Goal: Task Accomplishment & Management: Use online tool/utility

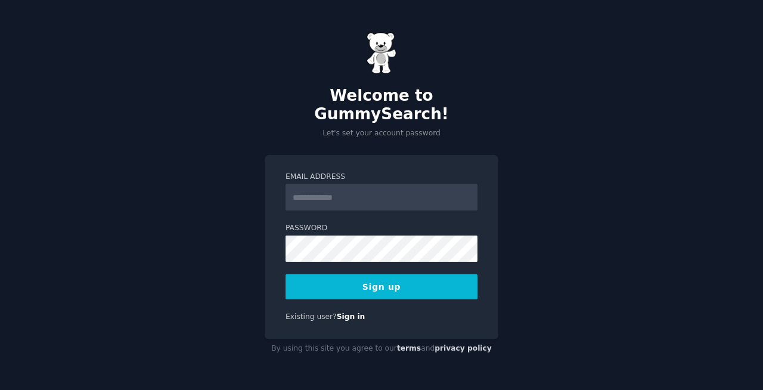
click at [434, 186] on input "Email Address" at bounding box center [381, 197] width 192 height 26
type input "**********"
click at [391, 278] on button "Sign up" at bounding box center [381, 286] width 192 height 25
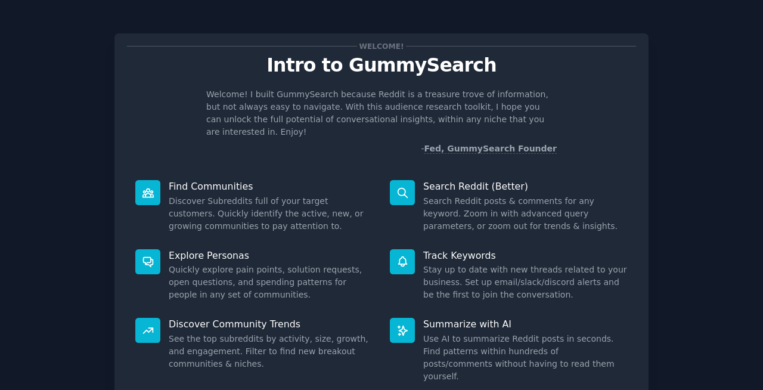
scroll to position [76, 0]
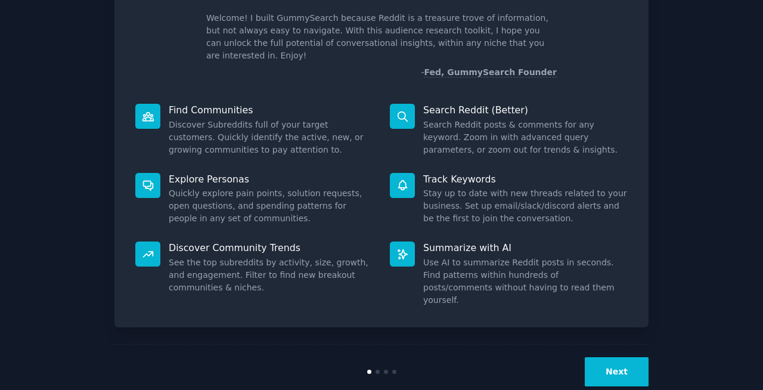
click at [630, 357] on button "Next" at bounding box center [616, 371] width 64 height 29
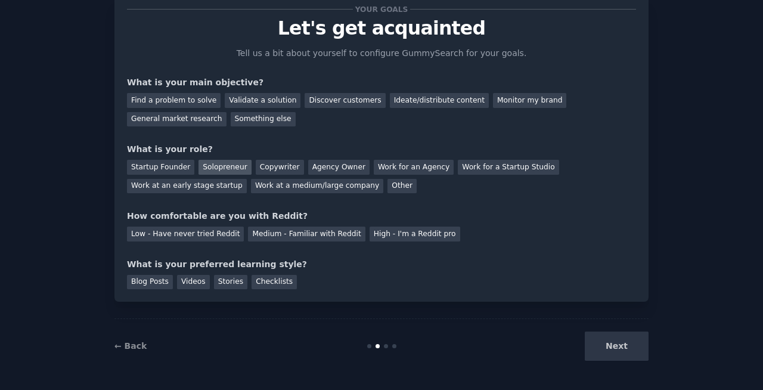
click at [210, 168] on div "Solopreneur" at bounding box center [224, 167] width 52 height 15
click at [613, 343] on div "Next" at bounding box center [559, 345] width 178 height 29
click at [621, 349] on div "Next" at bounding box center [559, 345] width 178 height 29
click at [192, 103] on div "Find a problem to solve" at bounding box center [174, 100] width 94 height 15
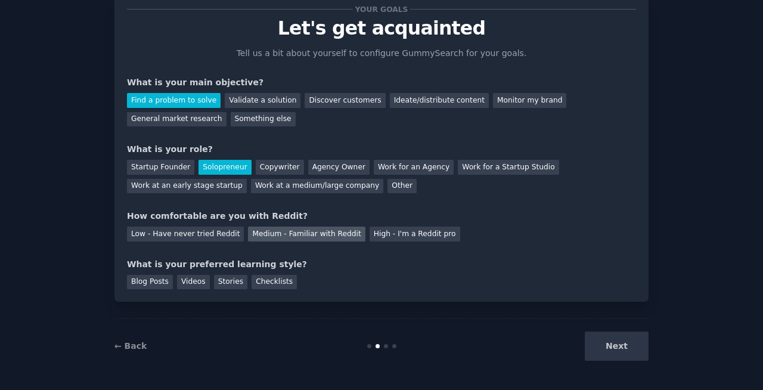
click at [317, 234] on div "Medium - Familiar with Reddit" at bounding box center [306, 233] width 117 height 15
click at [188, 282] on div "Videos" at bounding box center [193, 282] width 33 height 15
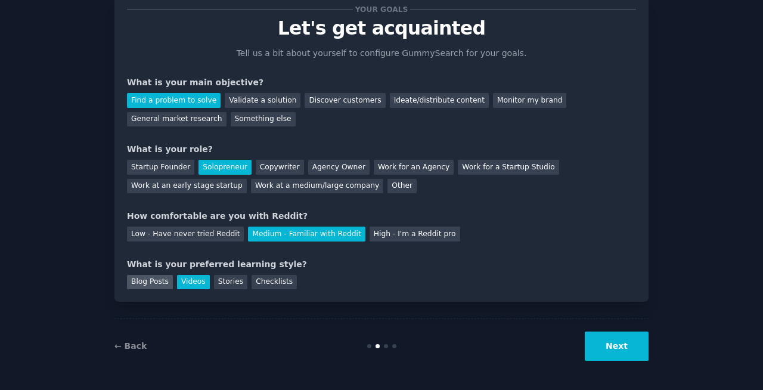
click at [157, 282] on div "Blog Posts" at bounding box center [150, 282] width 46 height 15
click at [623, 352] on button "Next" at bounding box center [616, 345] width 64 height 29
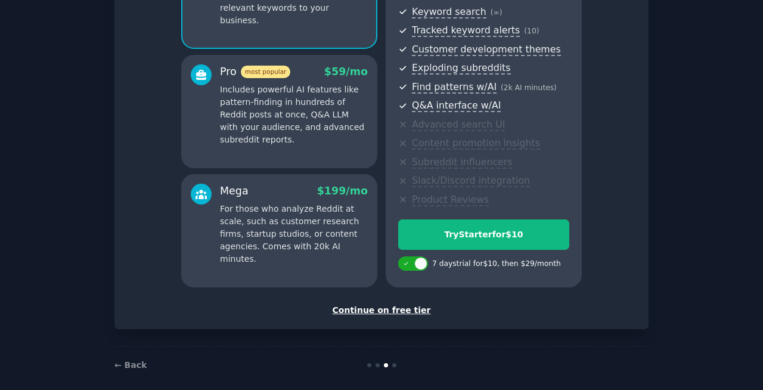
scroll to position [182, 0]
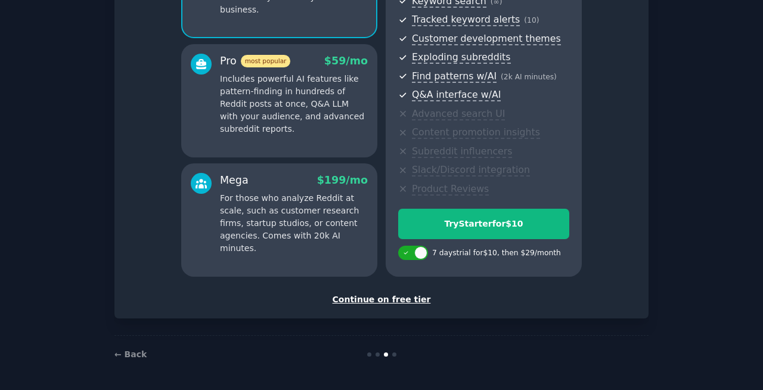
click at [371, 298] on div "Continue on free tier" at bounding box center [381, 299] width 509 height 13
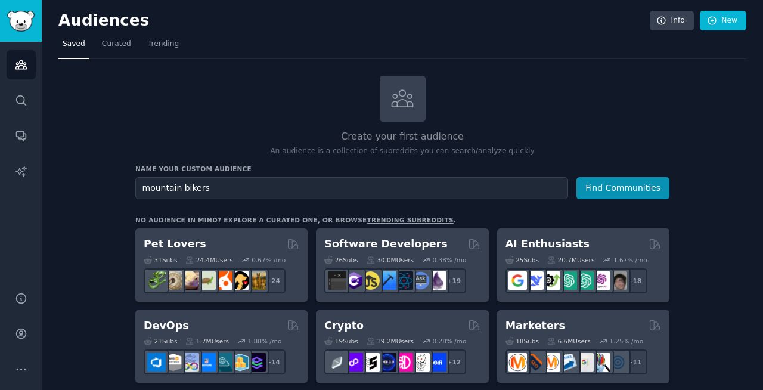
type input "mountain bikers"
click at [576, 177] on button "Find Communities" at bounding box center [622, 188] width 93 height 22
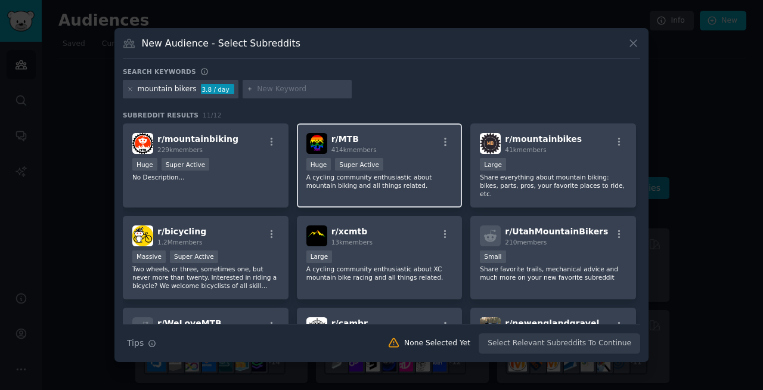
click at [378, 149] on div "r/ MTB 414k members" at bounding box center [379, 143] width 147 height 21
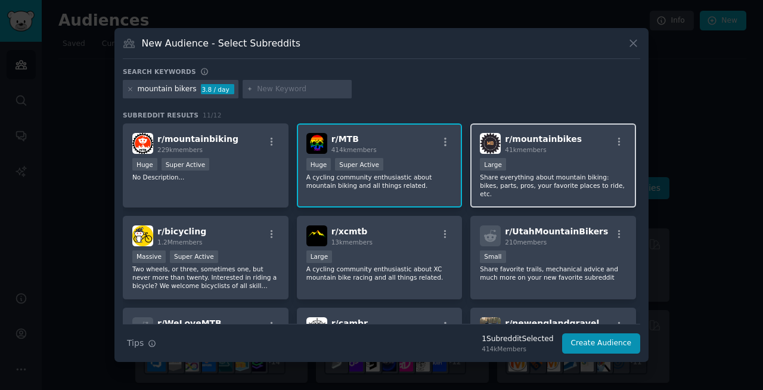
click at [552, 183] on p "Share everything about mountain biking: bikes, parts, pros, your favorite place…" at bounding box center [553, 185] width 147 height 25
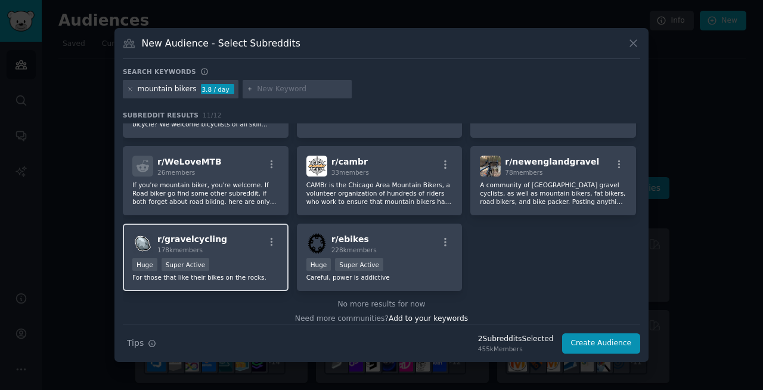
scroll to position [161, 0]
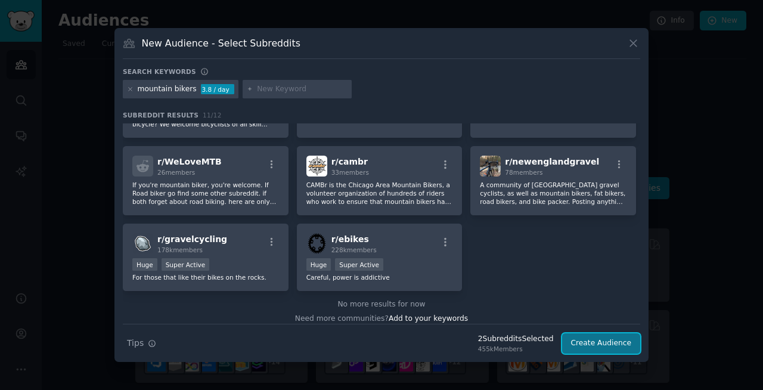
click at [593, 341] on button "Create Audience" at bounding box center [601, 343] width 79 height 20
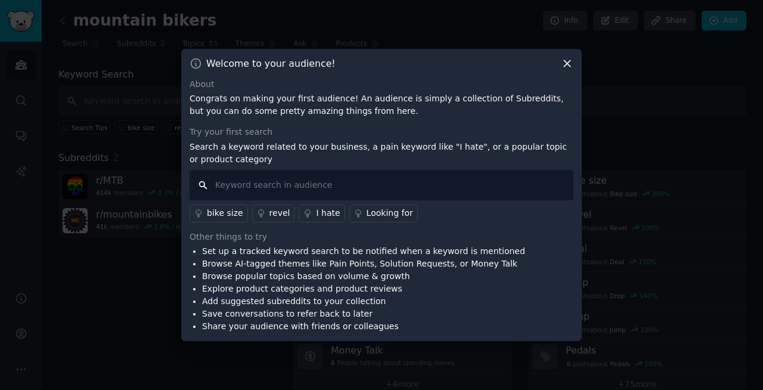
click at [418, 184] on input "text" at bounding box center [381, 185] width 384 height 30
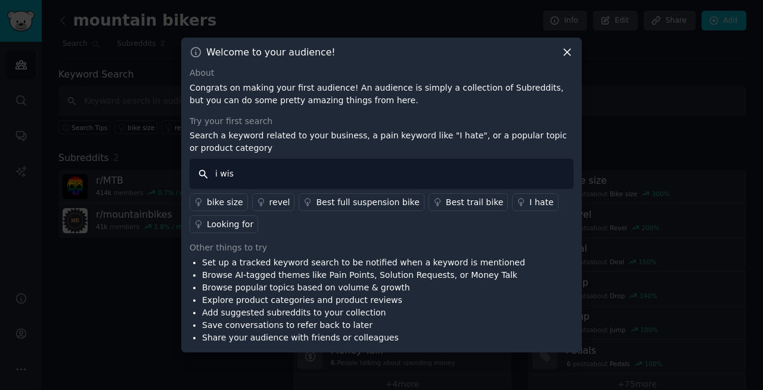
type input "i wish"
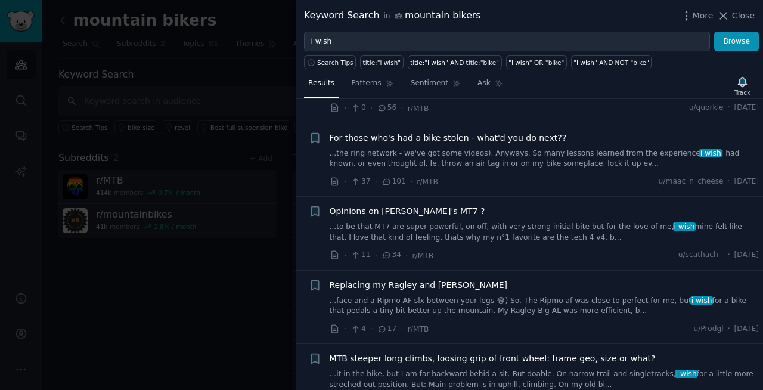
scroll to position [1805, 0]
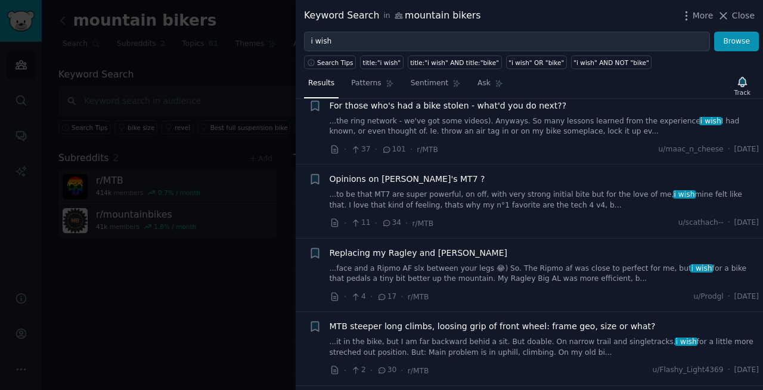
click at [260, 30] on div at bounding box center [381, 195] width 763 height 390
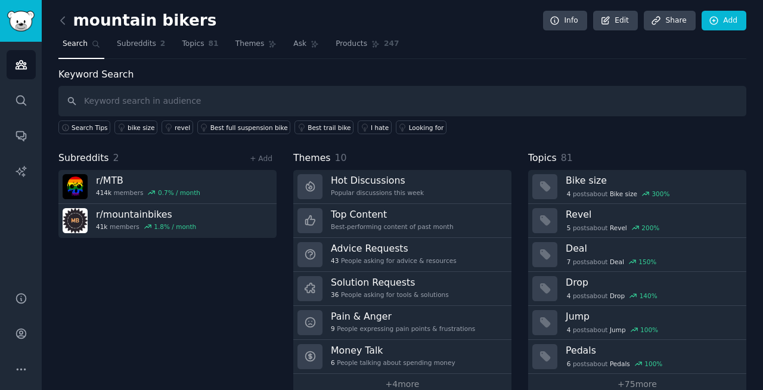
click at [61, 27] on link at bounding box center [65, 20] width 15 height 19
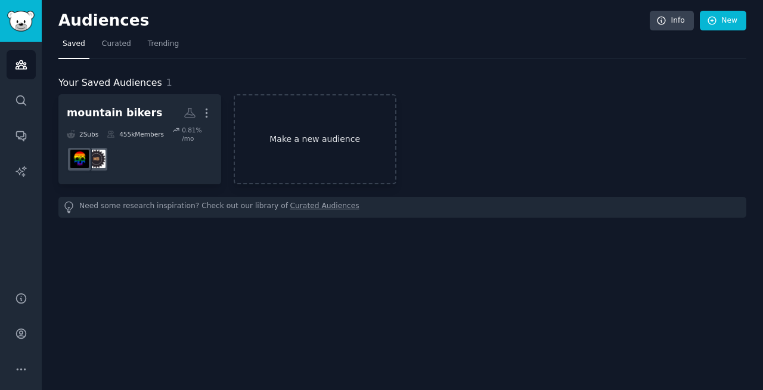
click at [279, 158] on link "Make a new audience" at bounding box center [315, 139] width 163 height 90
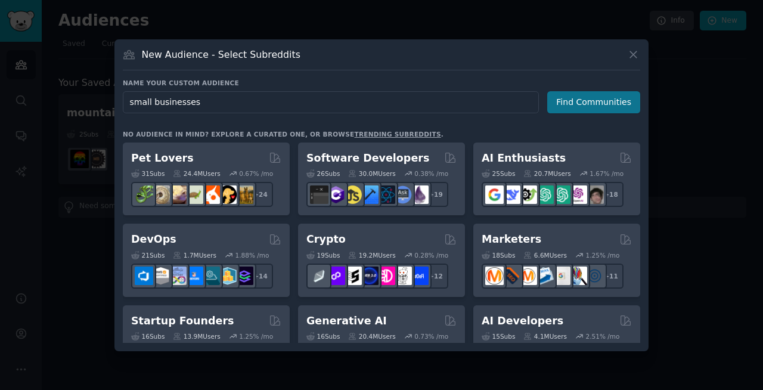
type input "small businesses"
click at [595, 104] on button "Find Communities" at bounding box center [593, 102] width 93 height 22
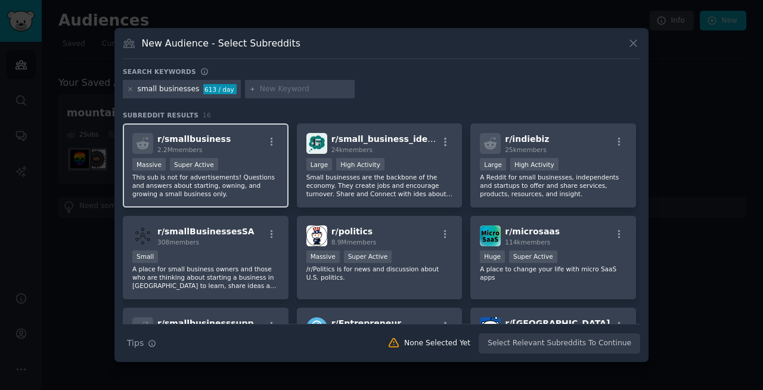
click at [231, 175] on p "This sub is not for advertisements! Questions and answers about starting, ownin…" at bounding box center [205, 185] width 147 height 25
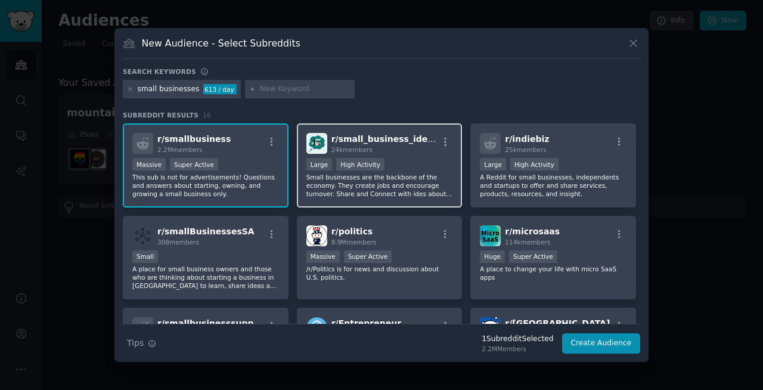
click at [349, 179] on p "Small businesses are the backbone of the economy. They create jobs and encourag…" at bounding box center [379, 185] width 147 height 25
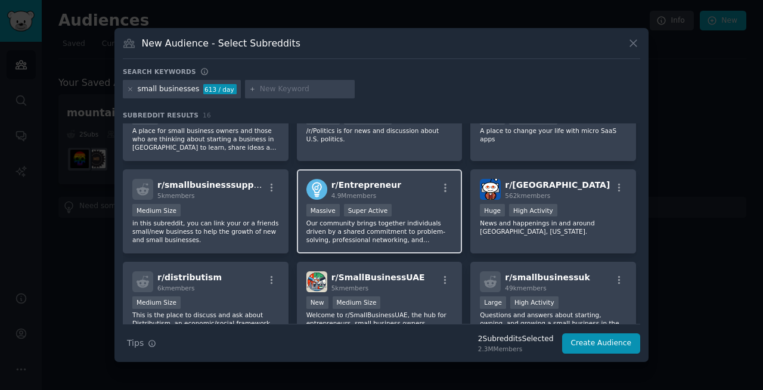
scroll to position [152, 0]
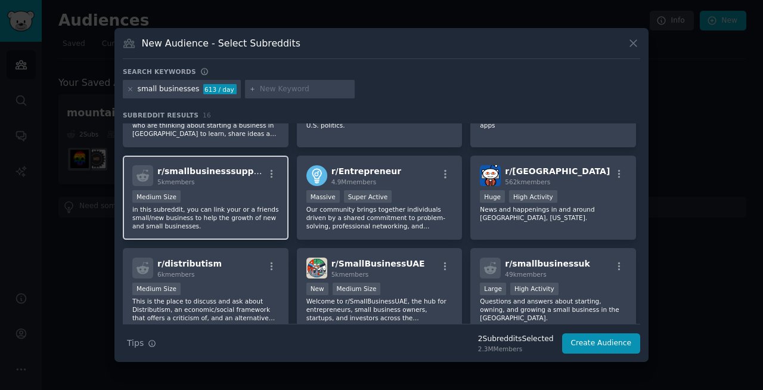
click at [235, 211] on p "in this subreddit, you can link your or a friends small/new business to help th…" at bounding box center [205, 217] width 147 height 25
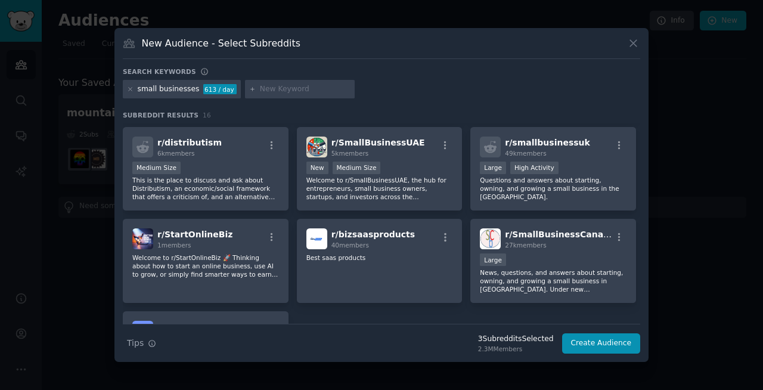
scroll to position [275, 0]
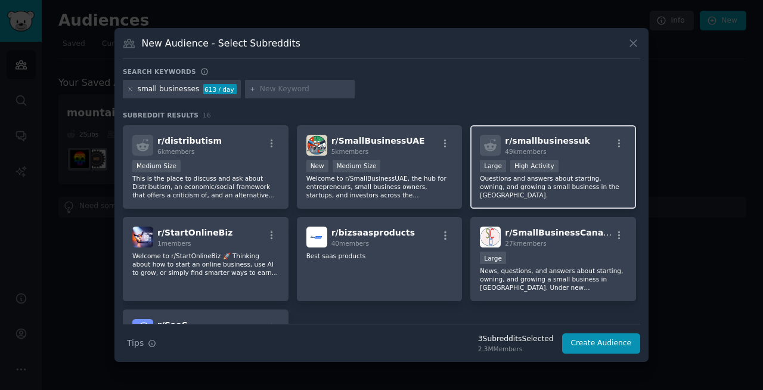
click at [583, 175] on p "Questions and answers about starting, owning, and growing a small business in t…" at bounding box center [553, 186] width 147 height 25
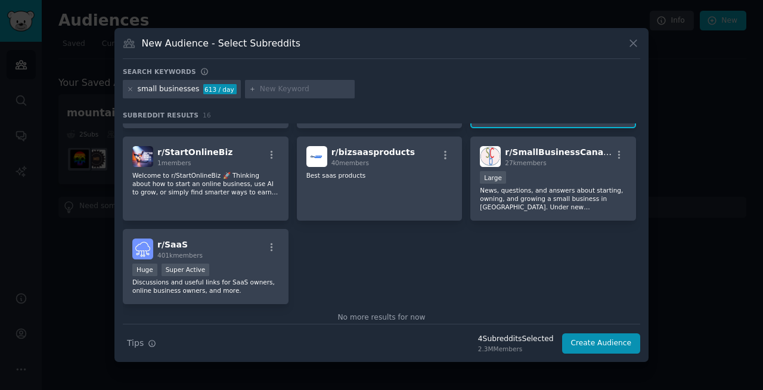
scroll to position [377, 0]
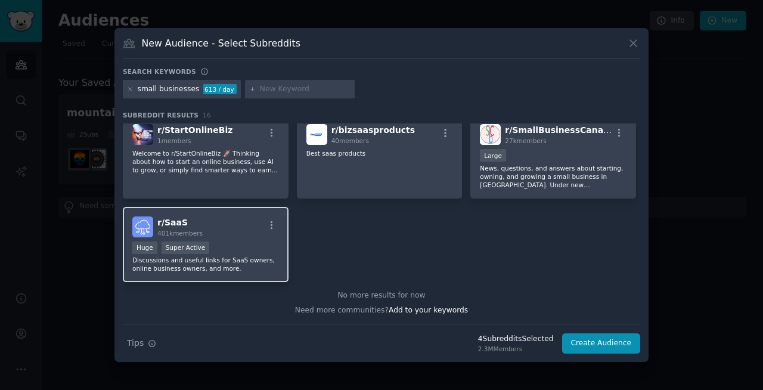
click at [253, 267] on p "Discussions and useful links for SaaS owners, online business owners, and more." at bounding box center [205, 264] width 147 height 17
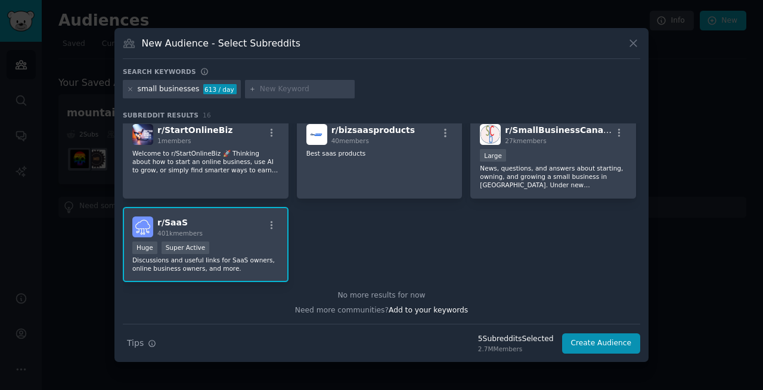
click at [268, 256] on p "Discussions and useful links for SaaS owners, online business owners, and more." at bounding box center [205, 264] width 147 height 17
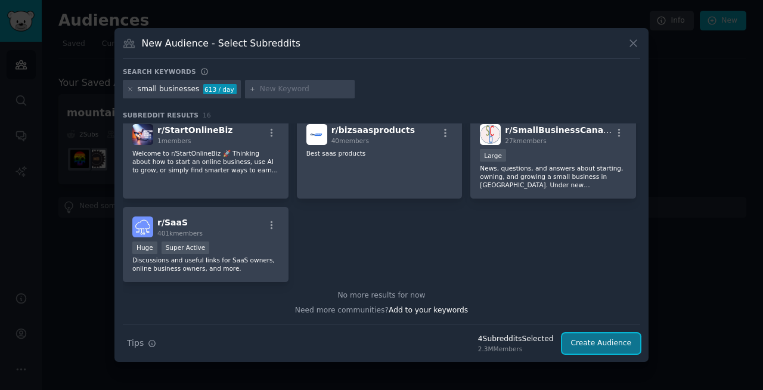
click at [605, 343] on button "Create Audience" at bounding box center [601, 343] width 79 height 20
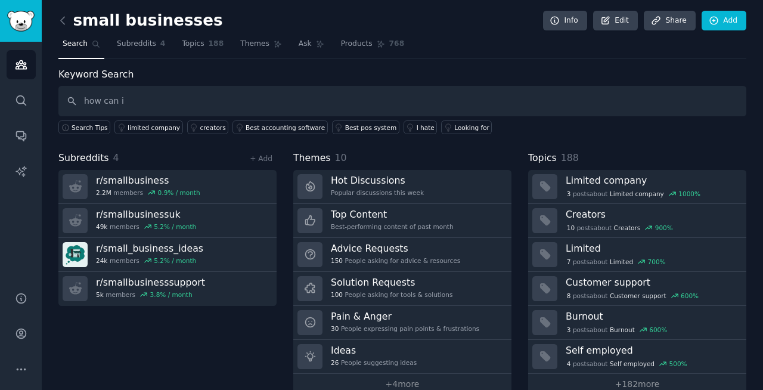
type input "how can i"
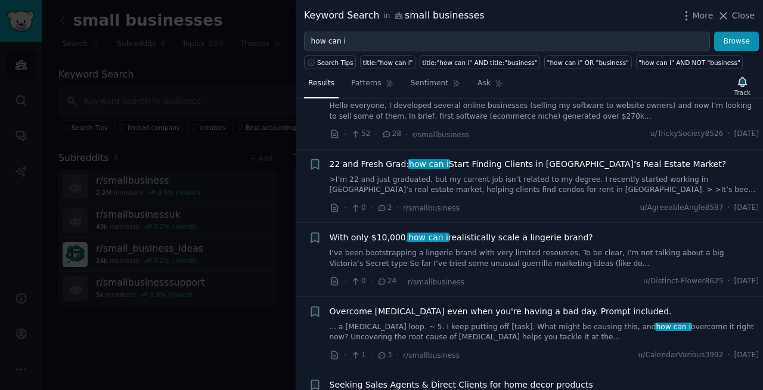
scroll to position [462, 0]
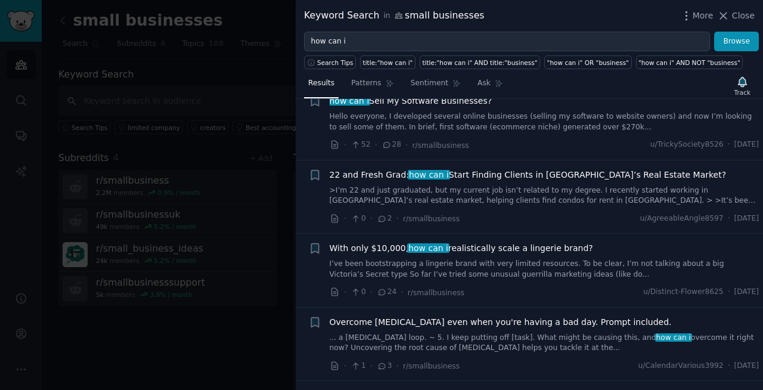
click at [545, 125] on link "Hello everyone, I developed several online businesses (selling my software to w…" at bounding box center [544, 121] width 430 height 21
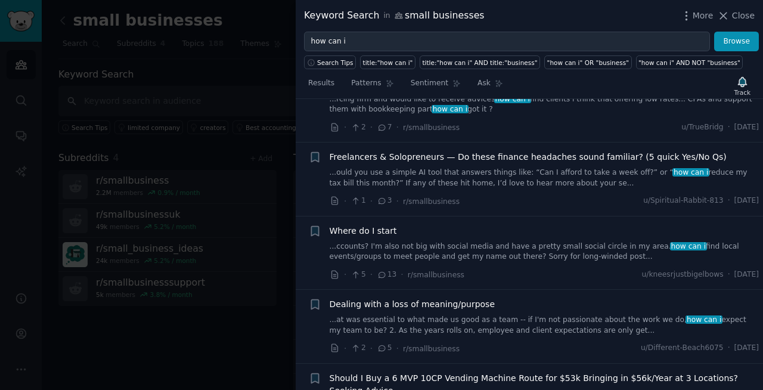
scroll to position [3935, 0]
